Goal: Find specific page/section: Find specific page/section

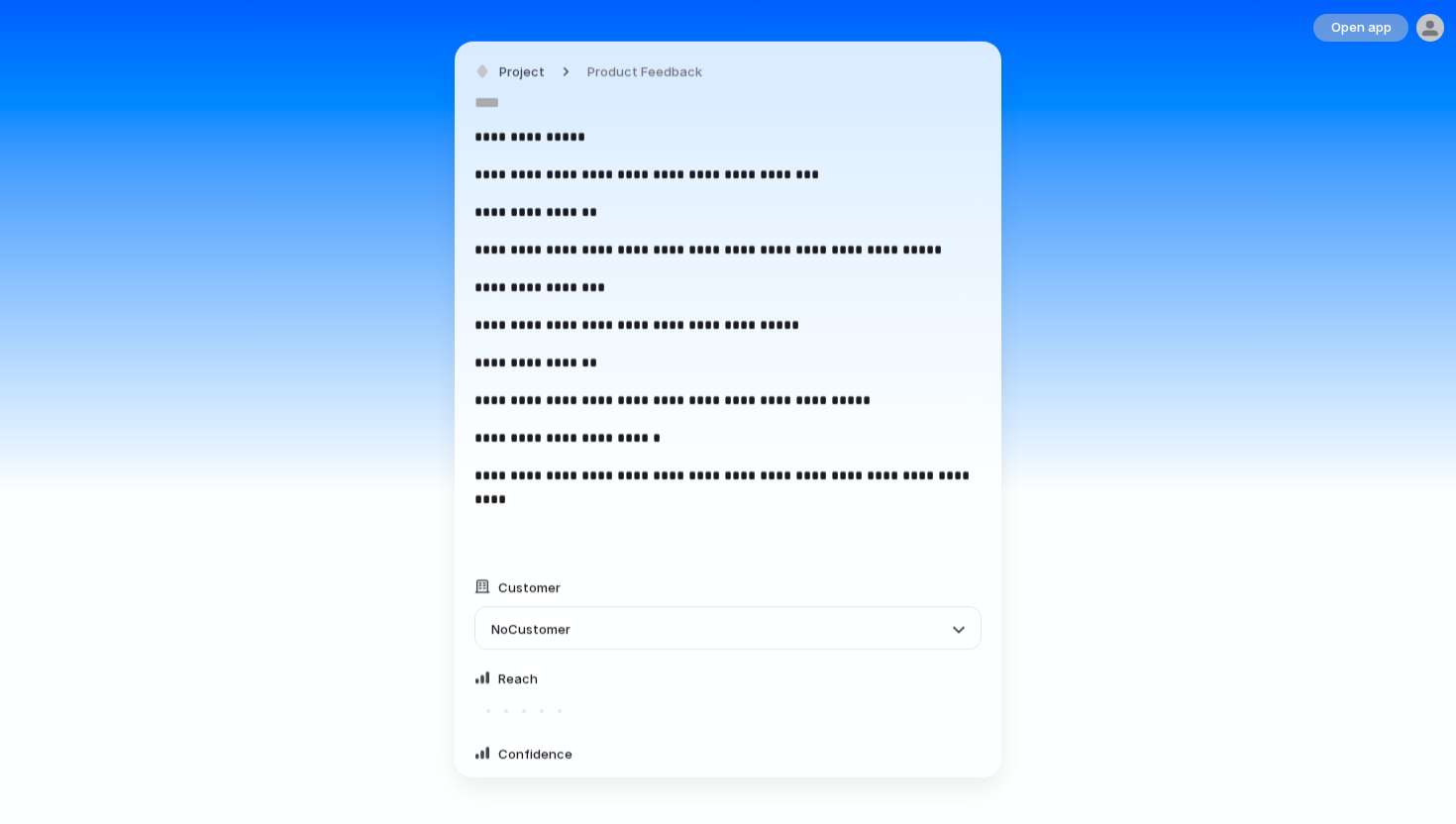
click at [1387, 37] on button "Open app" at bounding box center [1361, 28] width 95 height 28
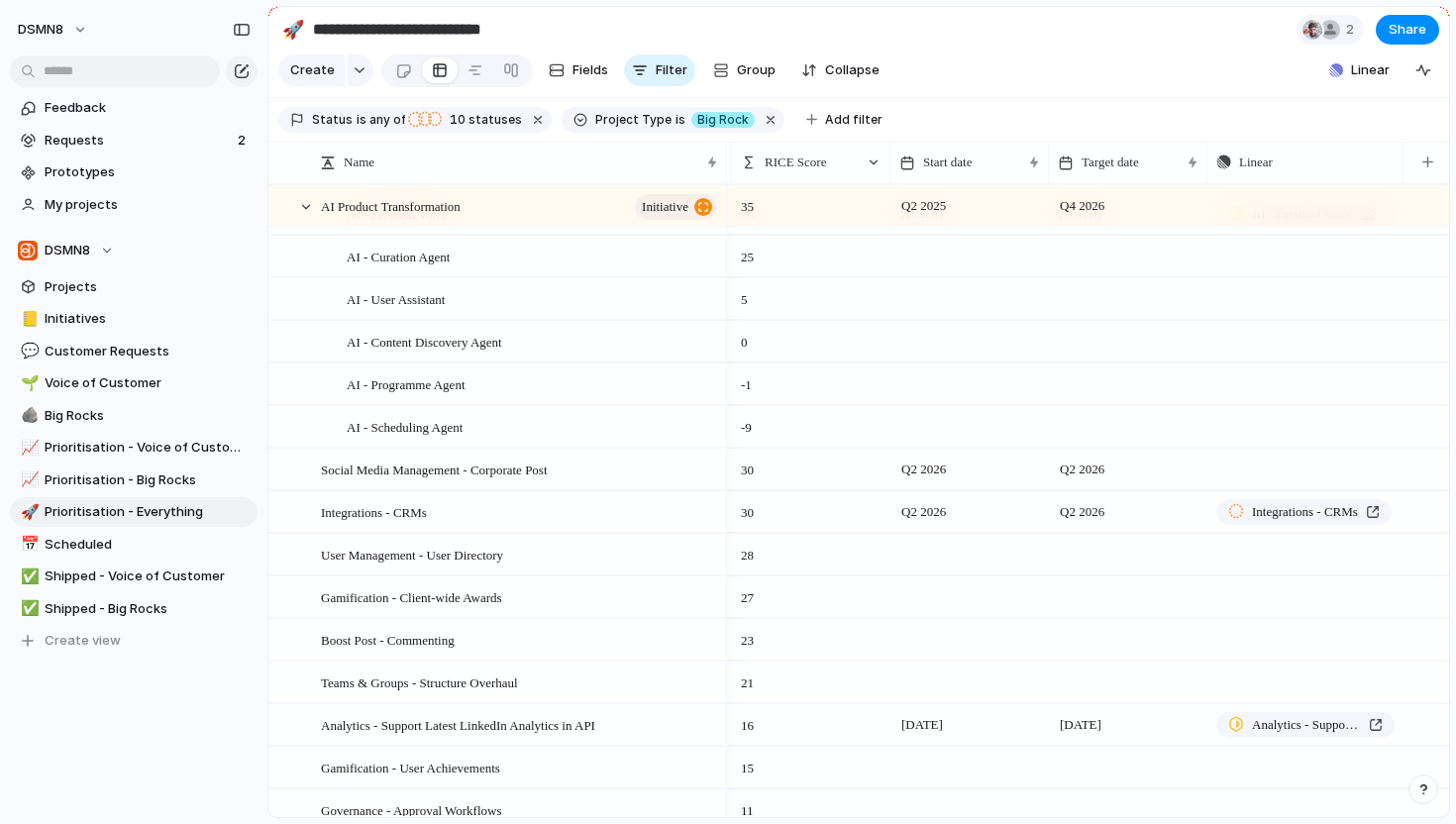
scroll to position [127, 0]
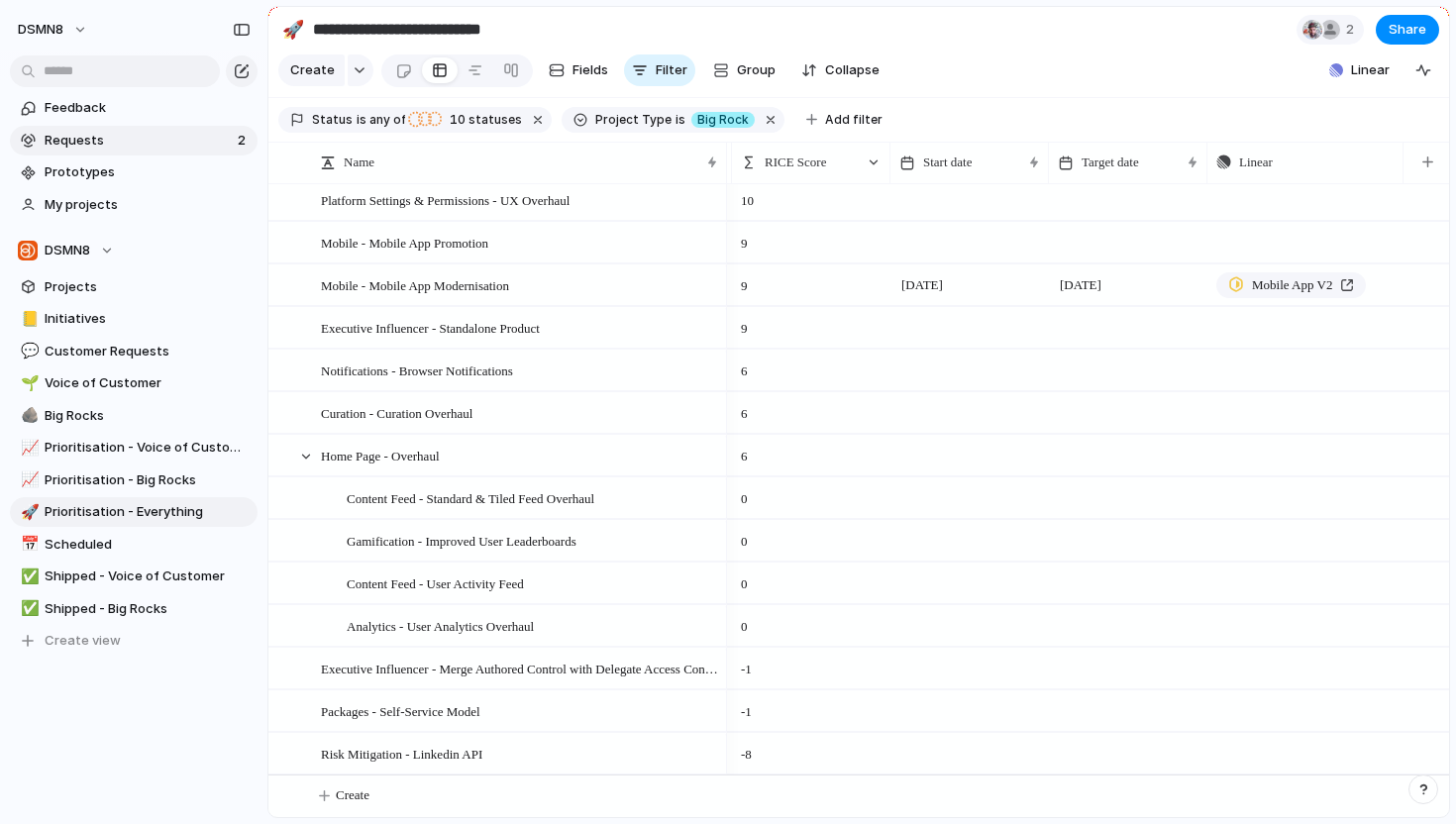
click at [169, 147] on span "Requests" at bounding box center [138, 141] width 187 height 20
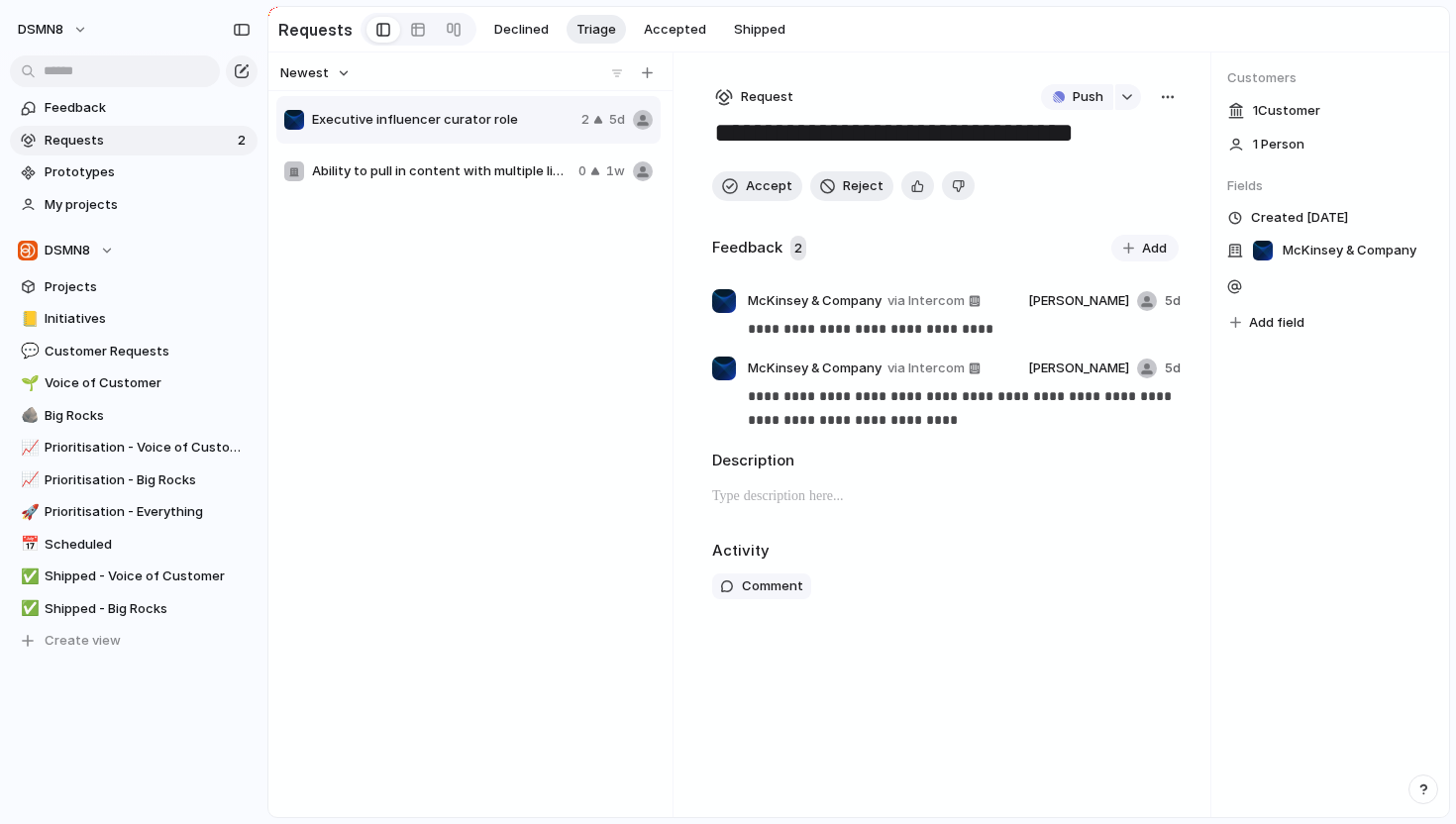
click at [437, 132] on div "Executive influencer curator role 2 5d" at bounding box center [468, 120] width 385 height 48
click at [426, 184] on div "Ability to pull in content with multiple links on LinkedIn 0 1w" at bounding box center [468, 171] width 385 height 48
type textarea "**********"
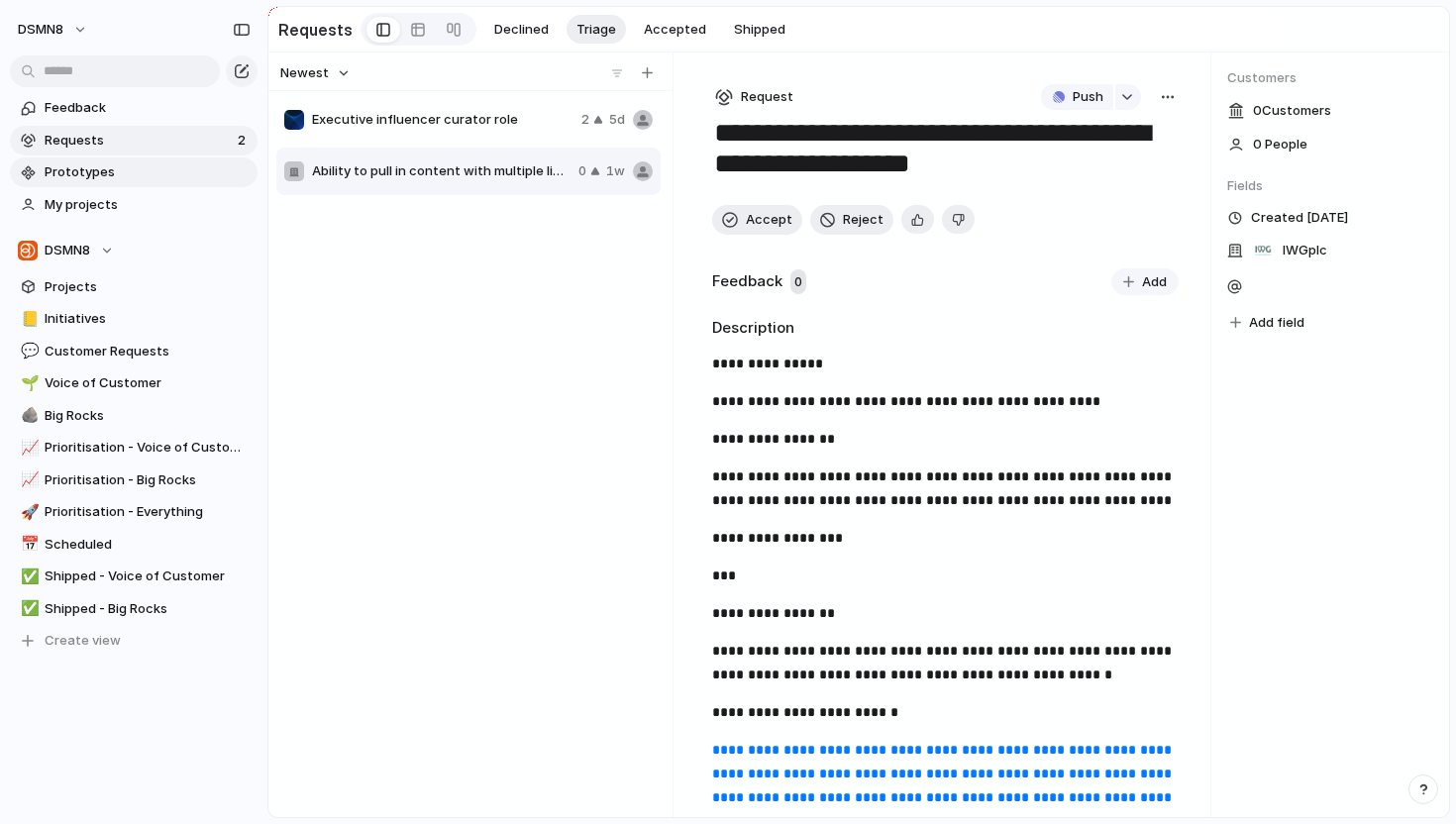
click at [221, 179] on span "Prototypes" at bounding box center [147, 172] width 206 height 20
click at [118, 292] on span "Projects" at bounding box center [147, 287] width 206 height 20
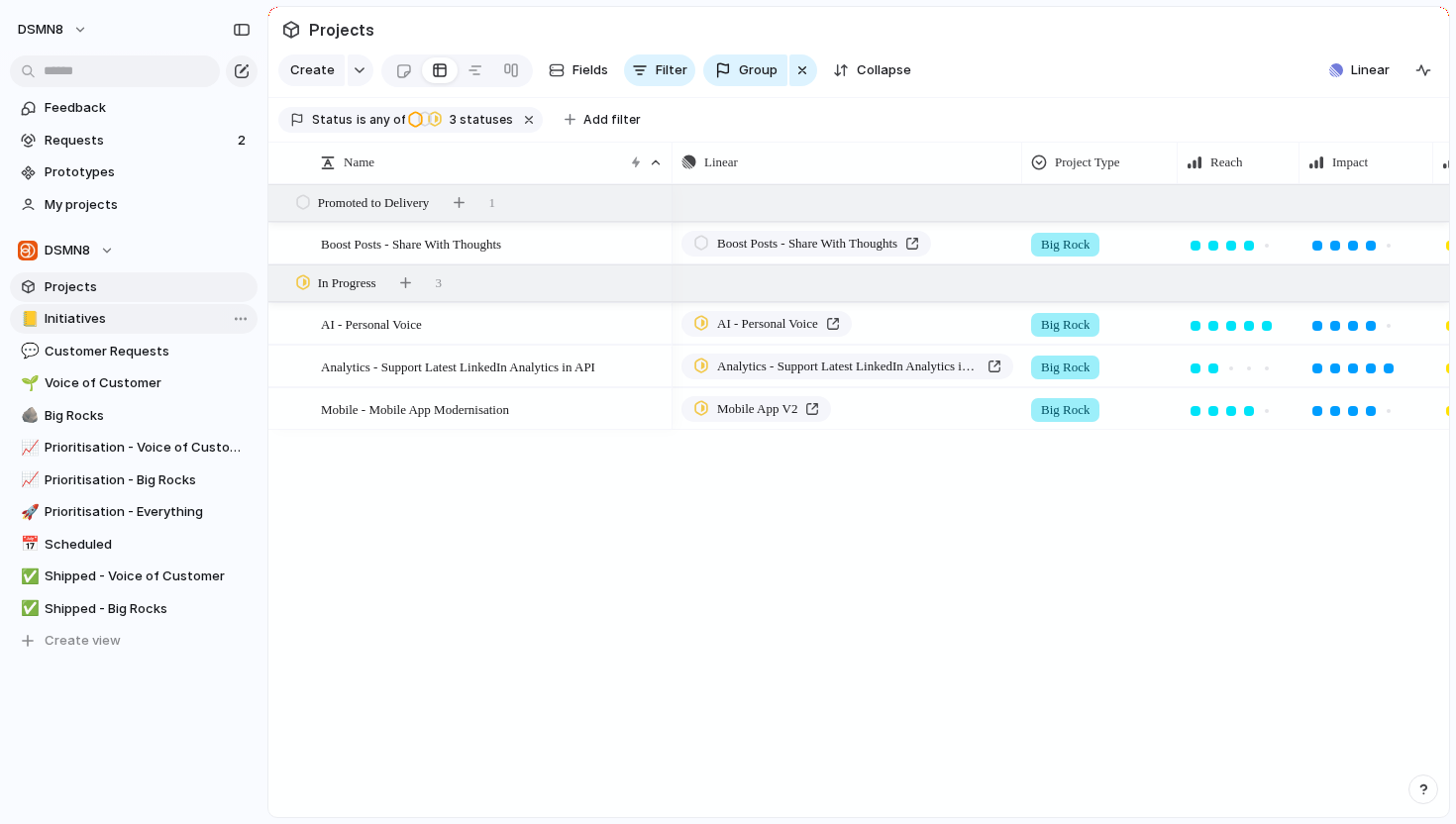
click at [118, 309] on span "Initiatives" at bounding box center [147, 319] width 206 height 20
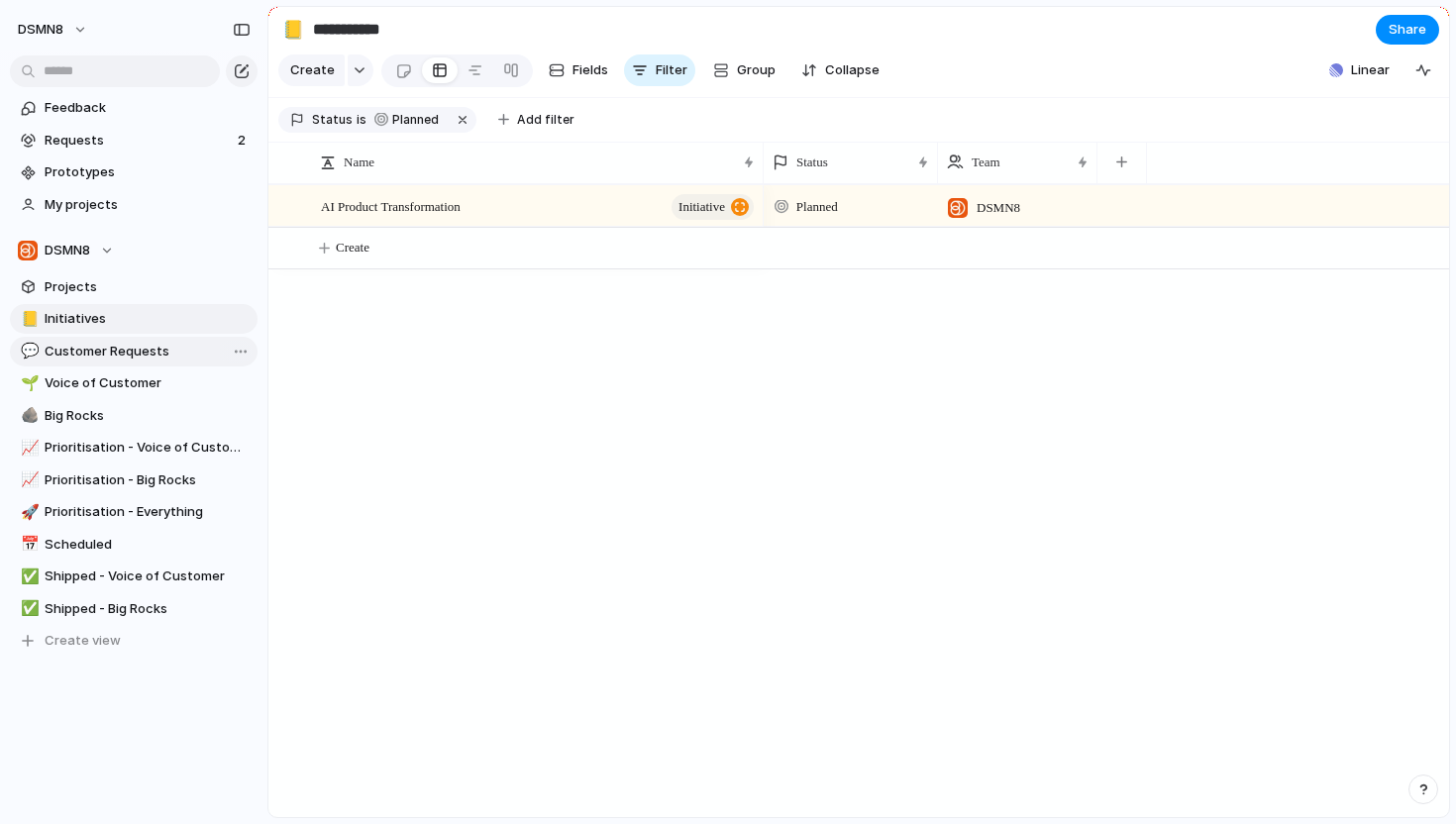
click at [167, 354] on span "Customer Requests" at bounding box center [147, 352] width 206 height 20
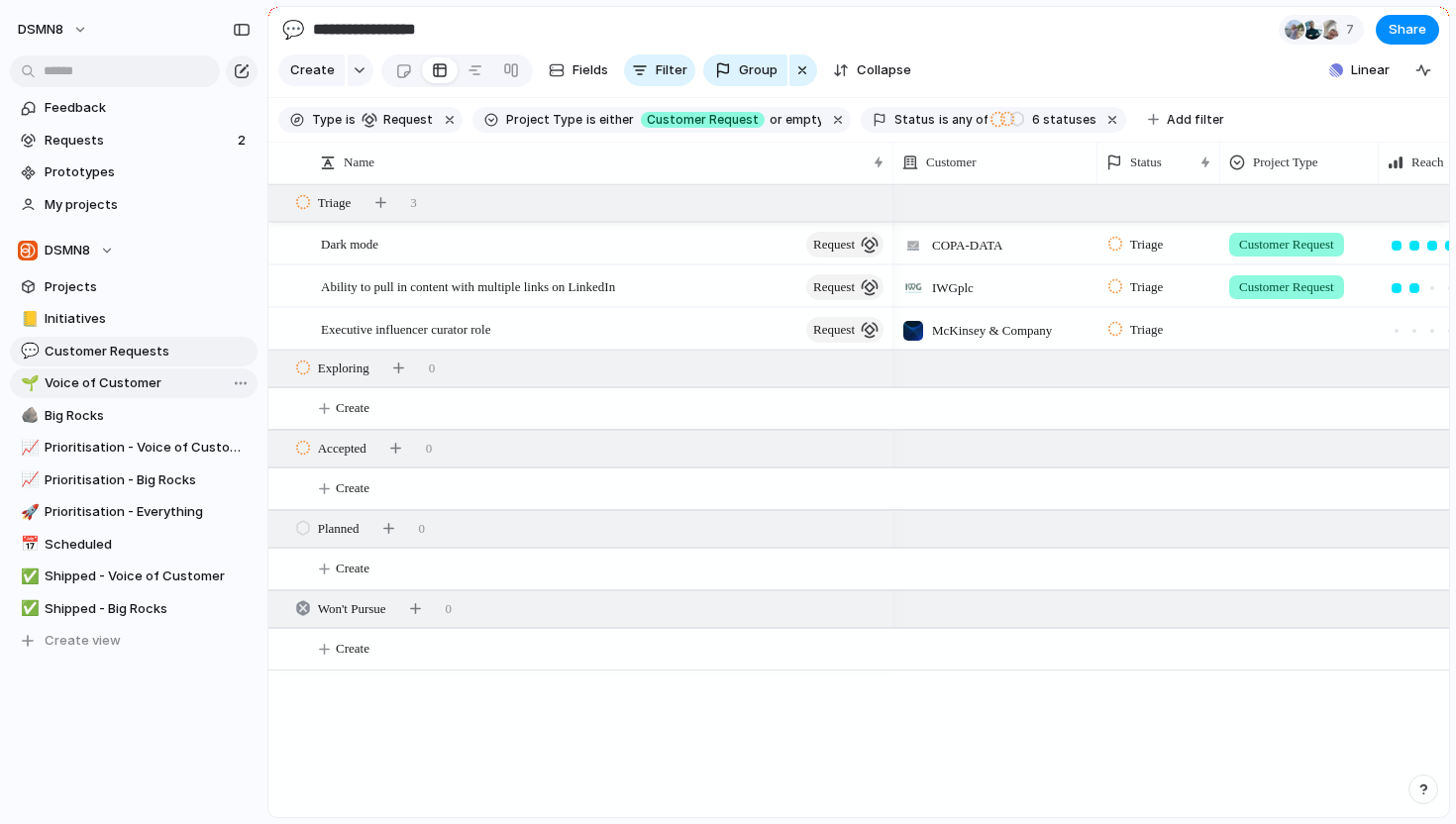
click at [154, 390] on span "Voice of Customer" at bounding box center [147, 384] width 206 height 20
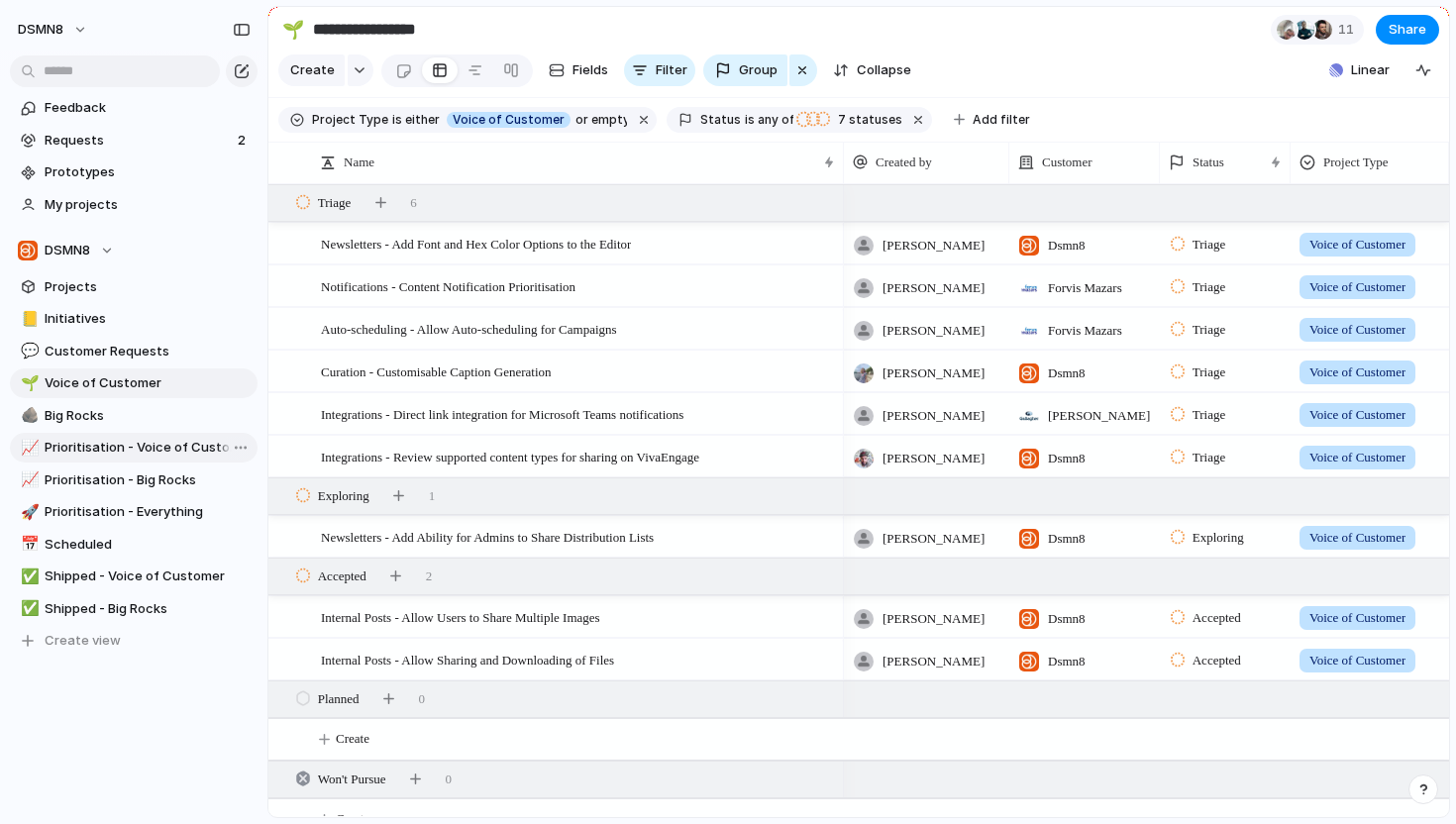
click at [137, 440] on span "Prioritisation - Voice of Customer" at bounding box center [147, 447] width 206 height 20
type input "**********"
